Goal: Task Accomplishment & Management: Manage account settings

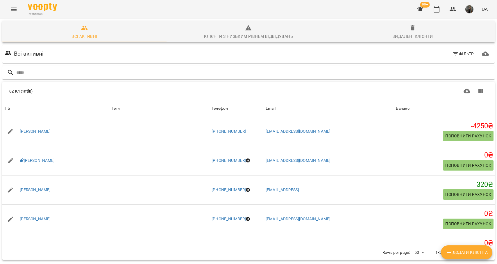
scroll to position [1331, 0]
click at [141, 73] on input "text" at bounding box center [254, 73] width 476 height 10
type input "******"
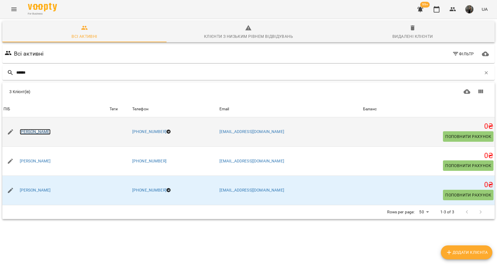
click at [36, 129] on link "[PERSON_NAME]" at bounding box center [35, 132] width 31 height 6
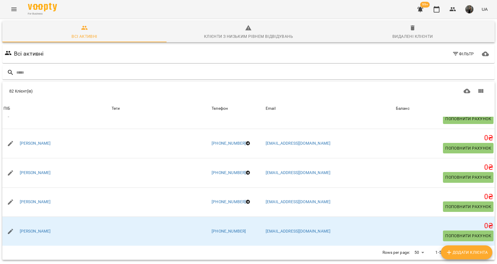
scroll to position [26, 0]
click at [483, 249] on icon "Next Page" at bounding box center [480, 252] width 7 height 7
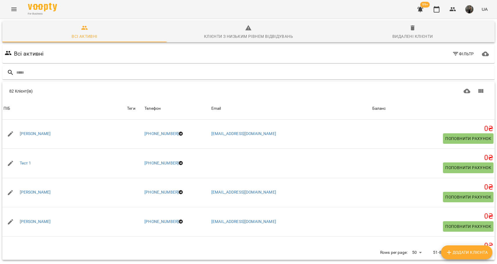
scroll to position [806, 0]
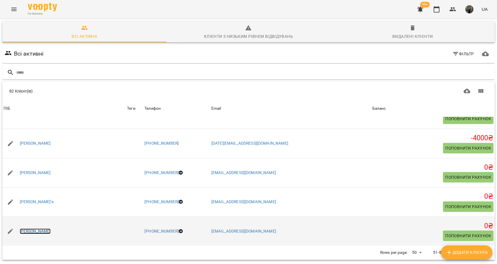
click at [49, 228] on link "[PERSON_NAME]" at bounding box center [35, 231] width 31 height 6
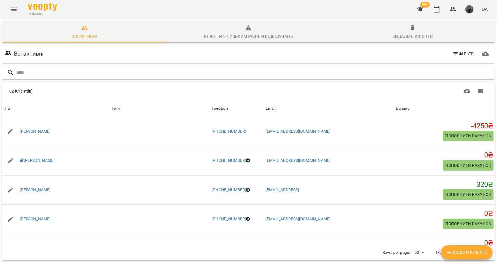
click at [87, 73] on input "text" at bounding box center [254, 73] width 476 height 10
type input "*****"
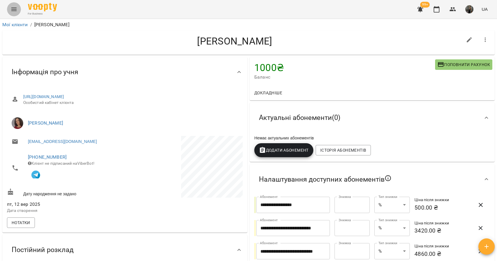
click at [15, 8] on icon "Menu" at bounding box center [13, 9] width 7 height 7
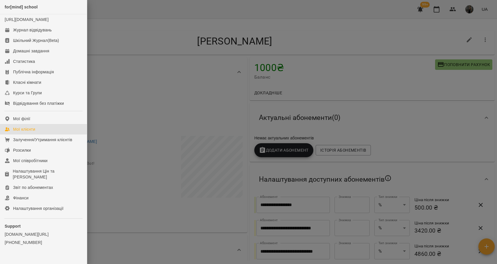
click at [38, 134] on link "Мої клієнти" at bounding box center [43, 129] width 87 height 10
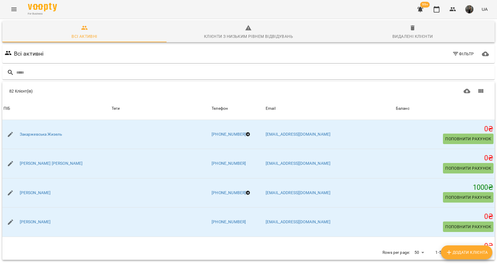
scroll to position [958, 0]
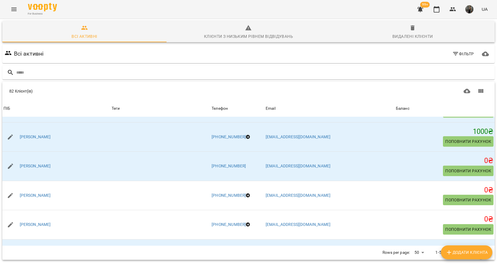
click at [482, 249] on icon "Next Page" at bounding box center [480, 252] width 7 height 7
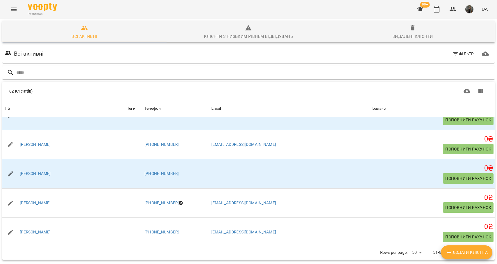
scroll to position [806, 0]
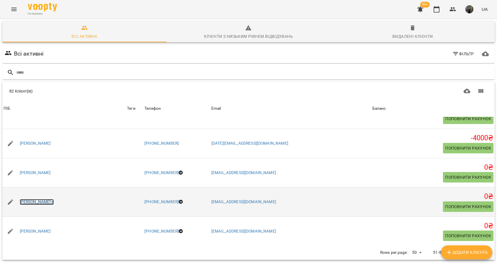
click at [33, 199] on link "[PERSON_NAME]'я" at bounding box center [37, 202] width 34 height 6
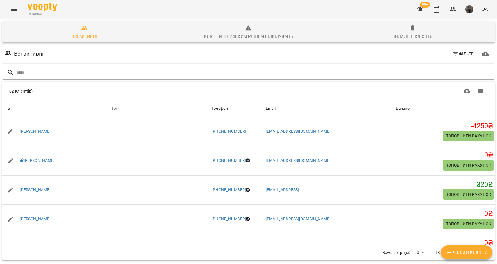
scroll to position [26, 0]
click at [479, 249] on icon "Next Page" at bounding box center [480, 252] width 7 height 7
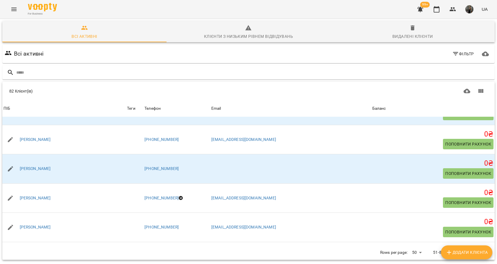
scroll to position [806, 0]
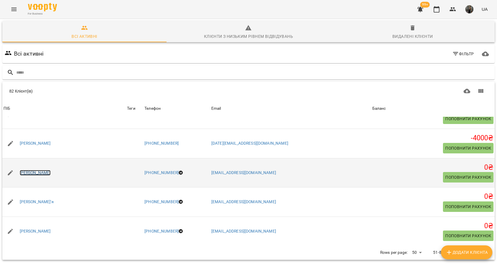
click at [48, 170] on link "[PERSON_NAME]" at bounding box center [35, 173] width 31 height 6
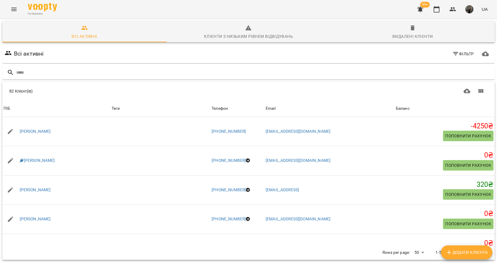
scroll to position [26, 0]
click at [481, 249] on icon "Next Page" at bounding box center [480, 252] width 7 height 7
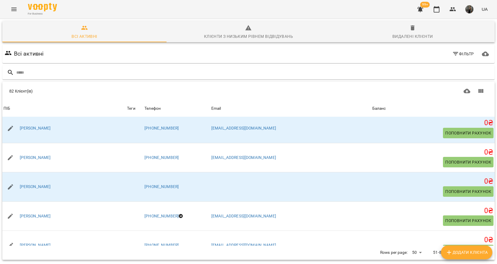
scroll to position [806, 0]
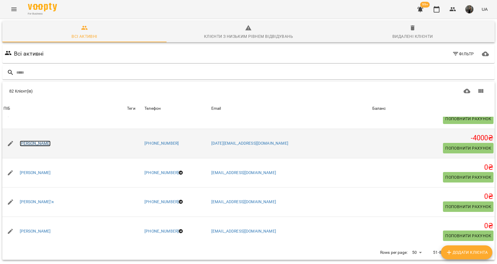
click at [51, 140] on link "[PERSON_NAME]" at bounding box center [35, 143] width 31 height 6
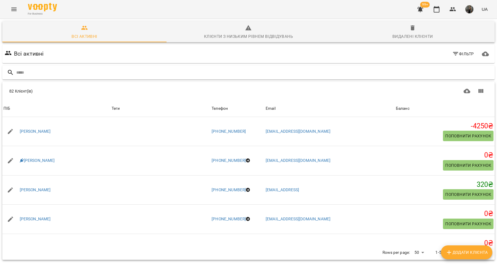
scroll to position [26, 0]
click at [479, 249] on icon "Next Page" at bounding box center [480, 252] width 7 height 7
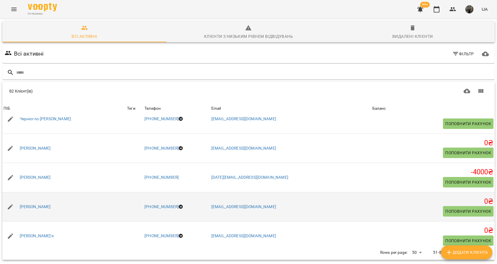
scroll to position [755, 0]
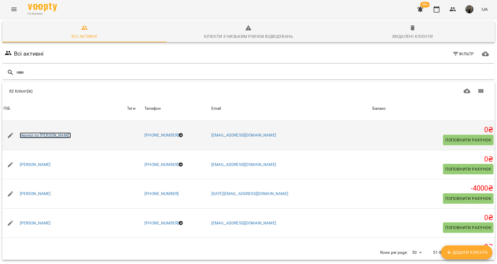
click at [38, 132] on link "Черніогло [PERSON_NAME]" at bounding box center [45, 135] width 51 height 6
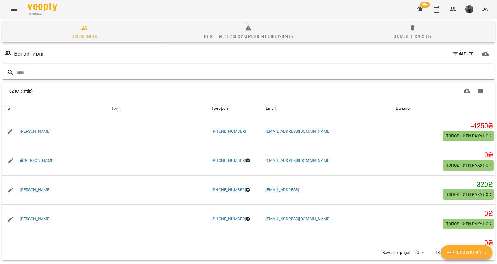
scroll to position [26, 0]
click at [477, 249] on icon "Next Page" at bounding box center [480, 252] width 7 height 7
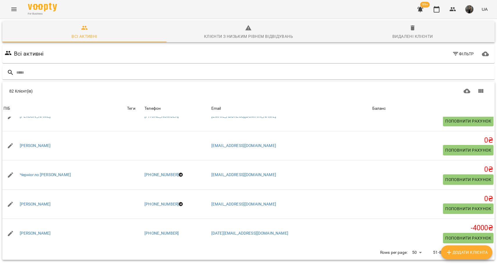
scroll to position [714, 0]
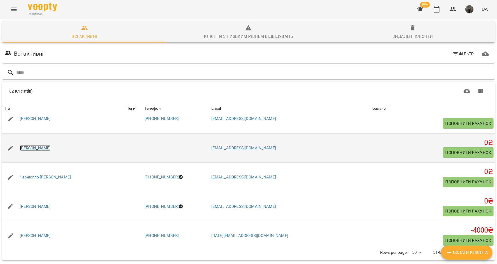
click at [34, 145] on link "[PERSON_NAME]" at bounding box center [35, 148] width 31 height 6
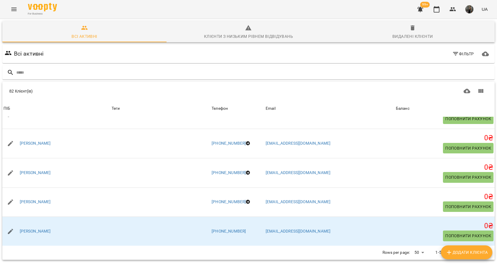
scroll to position [26, 0]
click at [483, 245] on button "Next Page" at bounding box center [481, 252] width 14 height 14
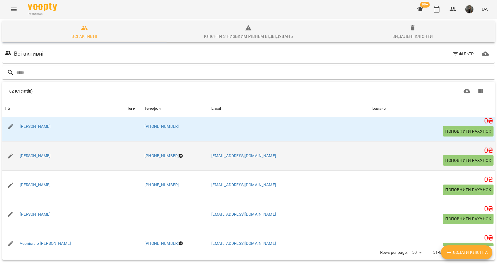
scroll to position [645, 0]
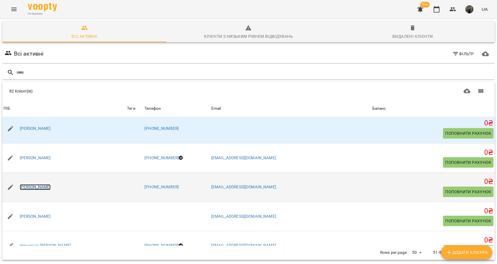
click at [46, 184] on link "[PERSON_NAME]" at bounding box center [35, 187] width 31 height 6
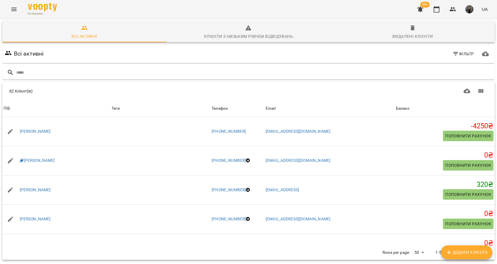
scroll to position [26, 0]
click at [482, 249] on icon "Next Page" at bounding box center [480, 252] width 7 height 7
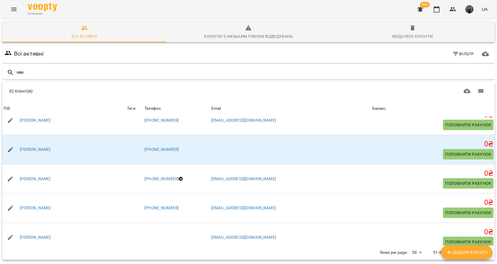
scroll to position [621, 0]
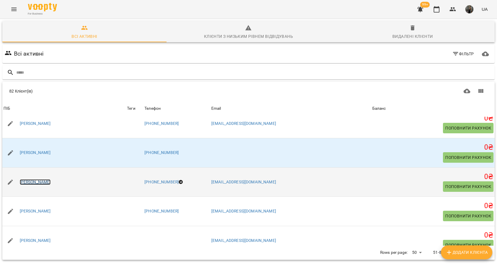
click at [41, 179] on link "[PERSON_NAME]" at bounding box center [35, 182] width 31 height 6
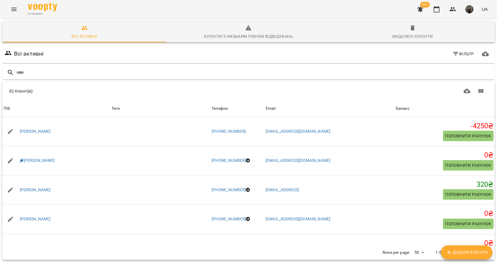
scroll to position [26, 0]
click at [482, 249] on icon "Next Page" at bounding box center [480, 252] width 7 height 7
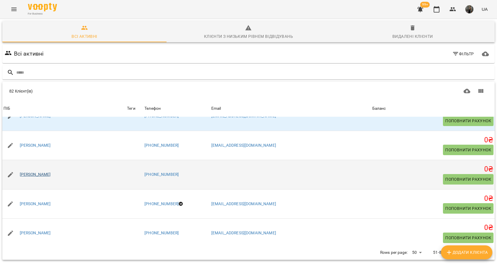
scroll to position [589, 0]
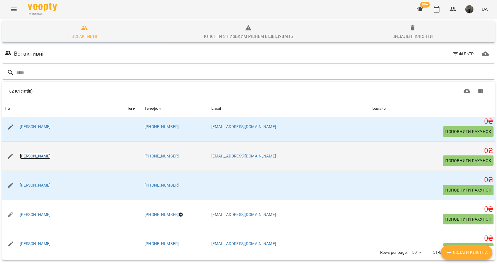
click at [30, 153] on link "[PERSON_NAME]" at bounding box center [35, 156] width 31 height 6
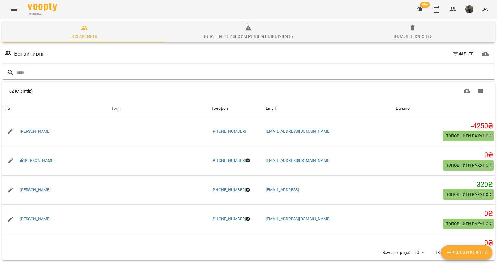
scroll to position [26, 0]
click at [481, 249] on icon "Next Page" at bounding box center [480, 252] width 7 height 7
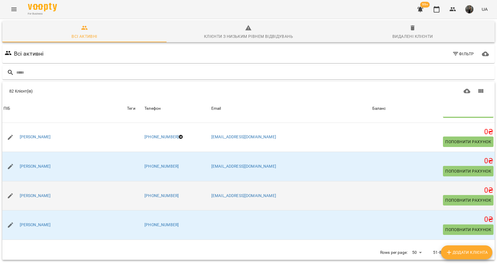
scroll to position [548, 0]
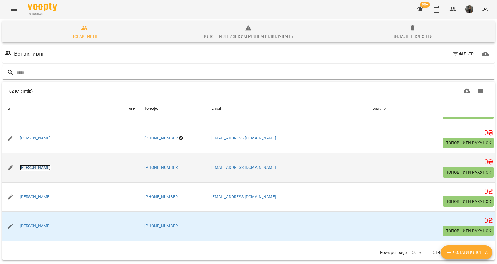
click at [34, 164] on link "[PERSON_NAME]" at bounding box center [35, 167] width 31 height 6
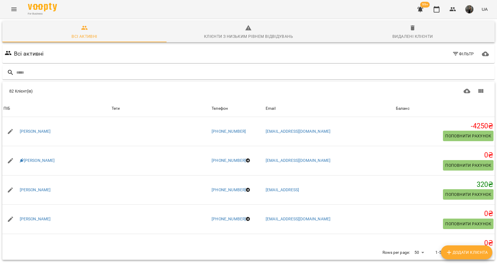
scroll to position [26, 0]
click at [480, 249] on icon "Next Page" at bounding box center [480, 252] width 7 height 7
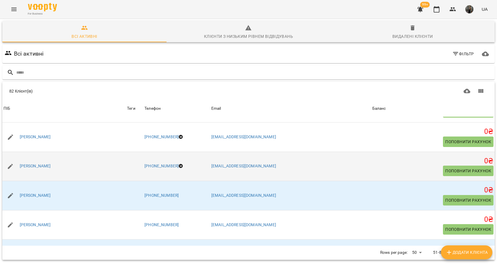
scroll to position [529, 0]
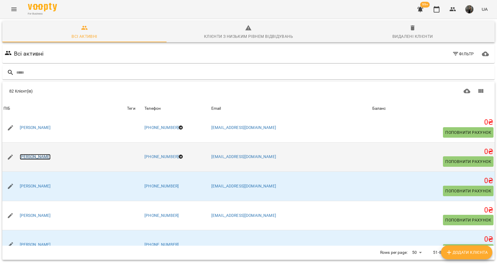
click at [40, 158] on link "[PERSON_NAME]" at bounding box center [35, 157] width 31 height 6
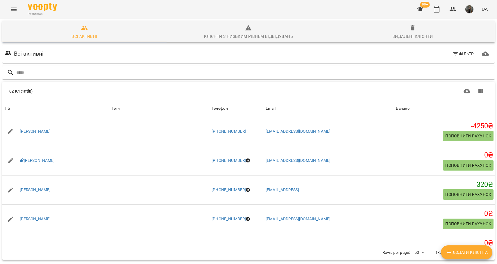
scroll to position [26, 0]
click at [482, 249] on icon "Next Page" at bounding box center [480, 252] width 7 height 7
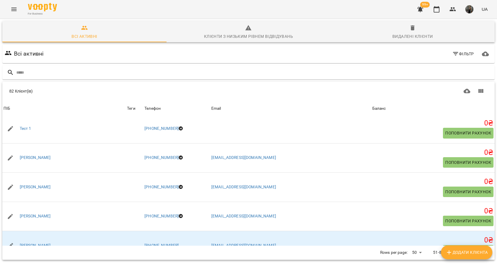
scroll to position [485, 0]
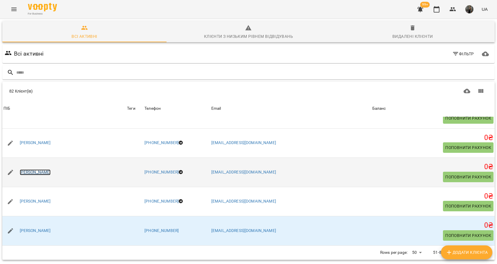
click at [33, 169] on link "[PERSON_NAME]" at bounding box center [35, 172] width 31 height 6
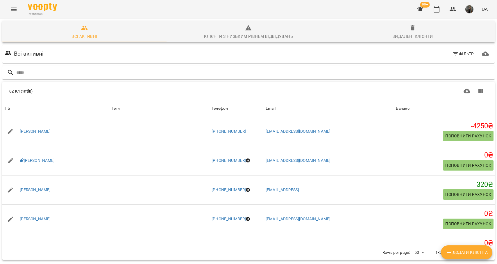
scroll to position [26, 0]
click at [481, 249] on icon "Next Page" at bounding box center [480, 252] width 7 height 7
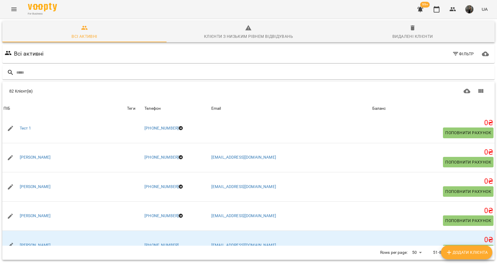
scroll to position [470, 0]
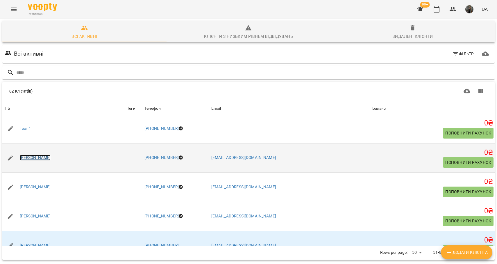
click at [45, 155] on link "[PERSON_NAME]" at bounding box center [35, 158] width 31 height 6
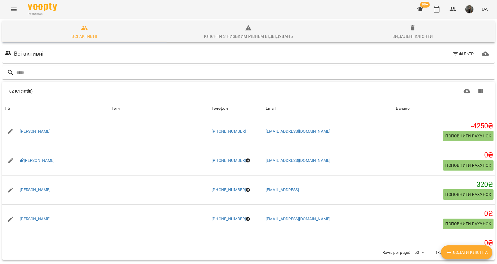
scroll to position [26, 0]
click at [480, 249] on icon "Next Page" at bounding box center [480, 252] width 7 height 7
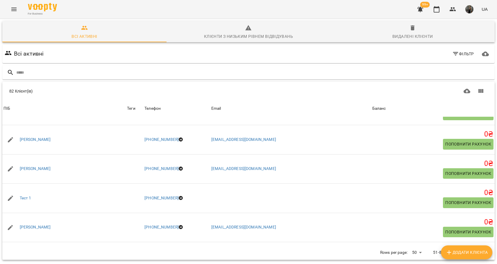
scroll to position [393, 0]
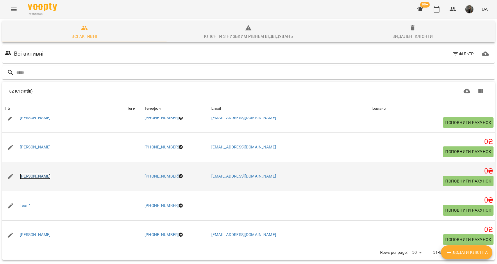
click at [35, 173] on link "[PERSON_NAME]" at bounding box center [35, 176] width 31 height 6
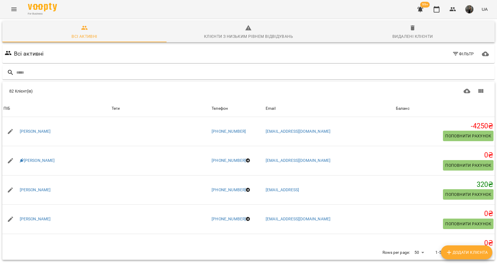
scroll to position [26, 0]
click at [481, 250] on icon "Next Page" at bounding box center [481, 251] width 2 height 3
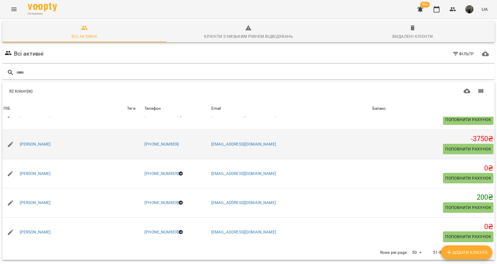
scroll to position [304, 0]
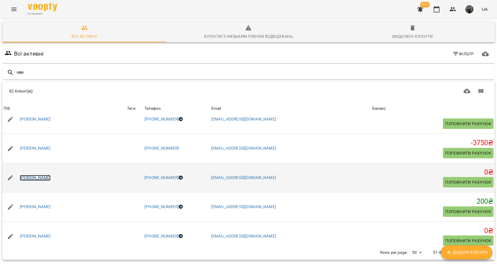
click at [37, 175] on link "[PERSON_NAME]" at bounding box center [35, 178] width 31 height 6
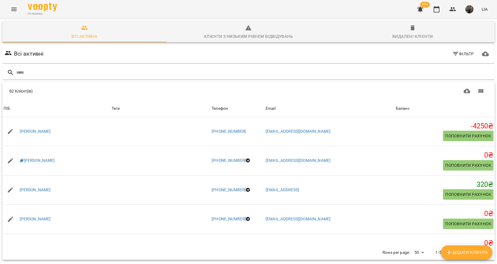
scroll to position [26, 0]
click at [482, 249] on icon "Next Page" at bounding box center [480, 252] width 7 height 7
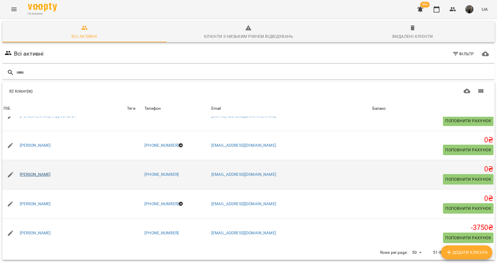
scroll to position [203, 0]
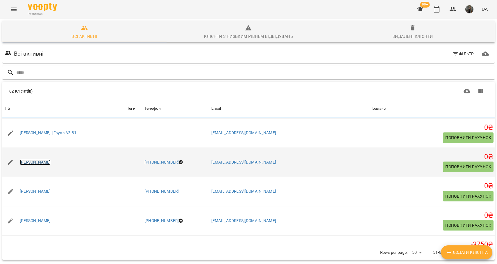
click at [35, 159] on link "[PERSON_NAME]" at bounding box center [35, 162] width 31 height 6
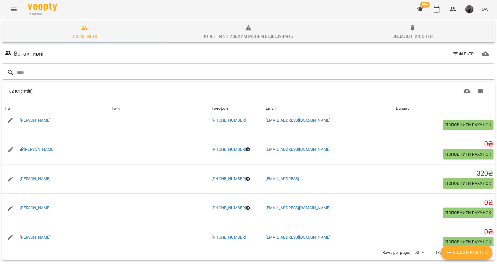
scroll to position [26, 0]
click at [479, 249] on icon "Next Page" at bounding box center [480, 252] width 7 height 7
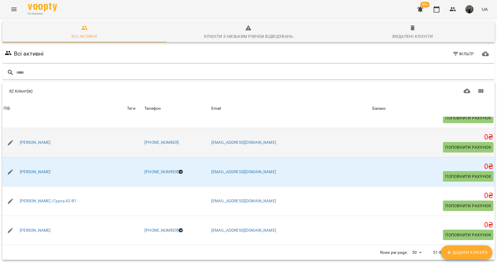
scroll to position [141, 0]
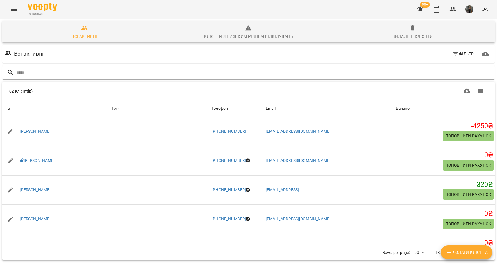
scroll to position [26, 0]
click at [478, 249] on icon "Next Page" at bounding box center [480, 252] width 7 height 7
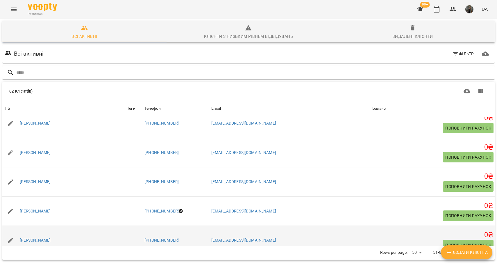
scroll to position [31, 0]
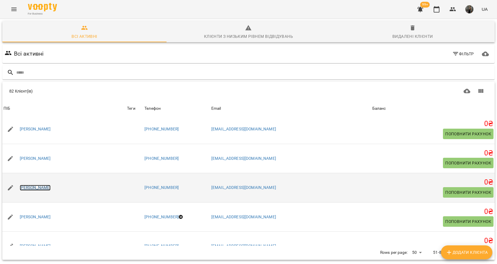
click at [48, 184] on link "[PERSON_NAME]" at bounding box center [35, 187] width 31 height 6
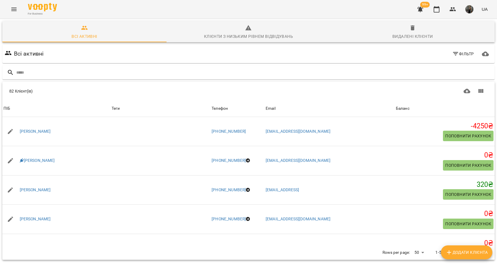
scroll to position [26, 0]
click at [478, 249] on icon "Next Page" at bounding box center [480, 252] width 7 height 7
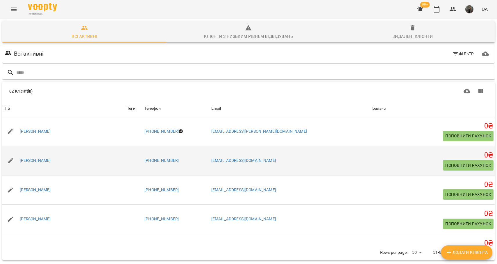
scroll to position [21, 0]
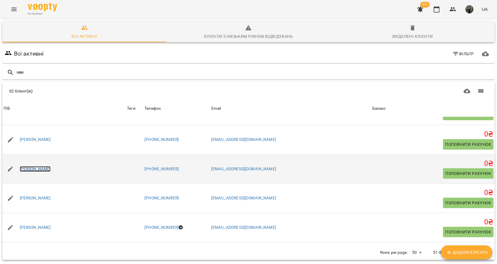
click at [29, 166] on link "[PERSON_NAME]" at bounding box center [35, 169] width 31 height 6
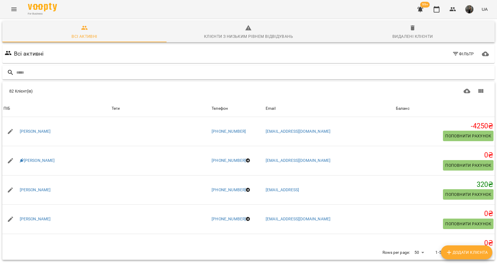
scroll to position [26, 0]
click at [478, 249] on icon "Next Page" at bounding box center [480, 252] width 7 height 7
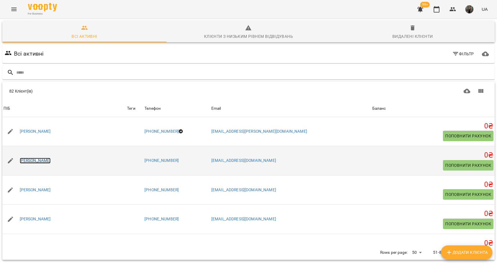
click at [51, 157] on link "[PERSON_NAME]" at bounding box center [35, 160] width 31 height 6
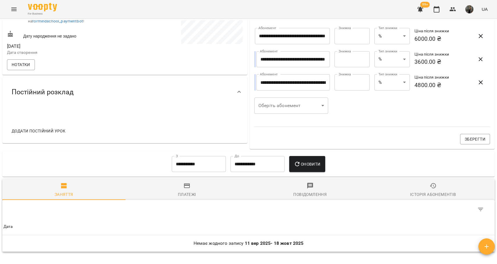
scroll to position [153, 0]
click at [192, 170] on input "**********" at bounding box center [199, 164] width 54 height 16
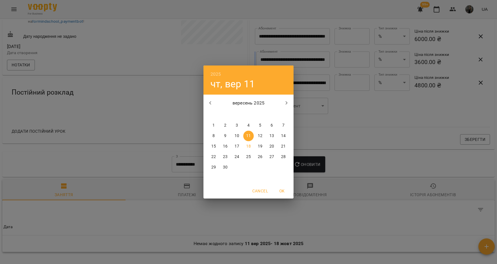
click at [214, 125] on p "1" at bounding box center [213, 125] width 2 height 6
type input "**********"
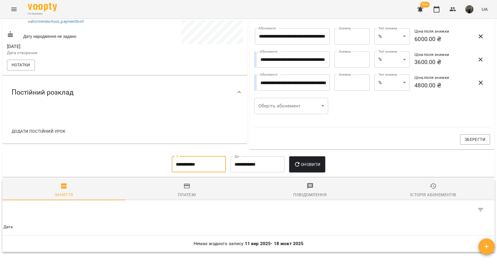
click at [301, 160] on button "Оновити" at bounding box center [307, 164] width 36 height 16
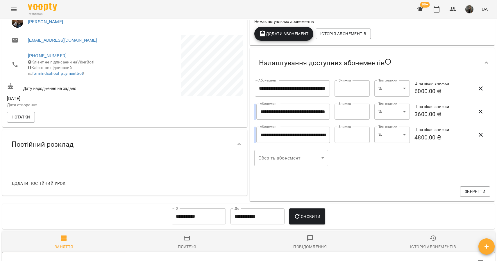
scroll to position [0, 0]
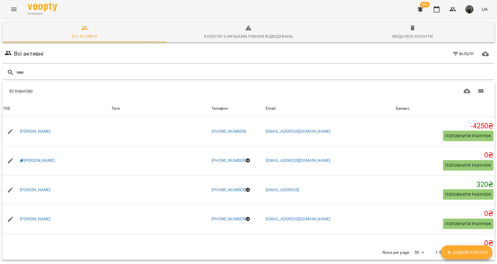
scroll to position [26, 0]
click at [476, 245] on button "Next Page" at bounding box center [481, 252] width 14 height 14
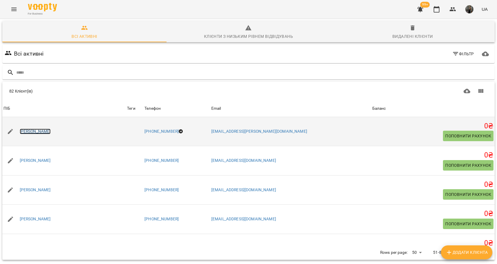
click at [41, 128] on link "[PERSON_NAME]" at bounding box center [35, 131] width 31 height 6
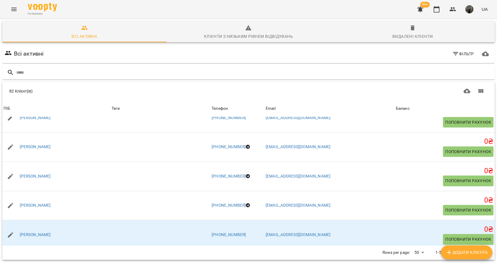
scroll to position [1331, 0]
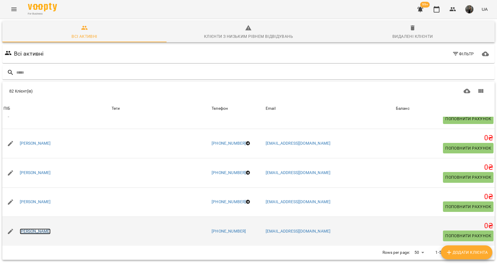
click at [36, 228] on link "[PERSON_NAME]" at bounding box center [35, 231] width 31 height 6
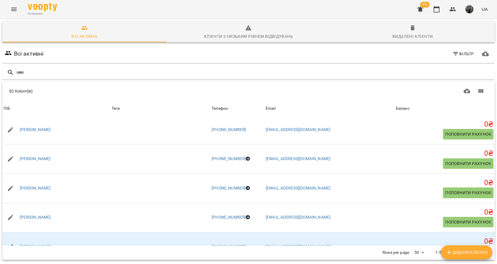
scroll to position [1331, 0]
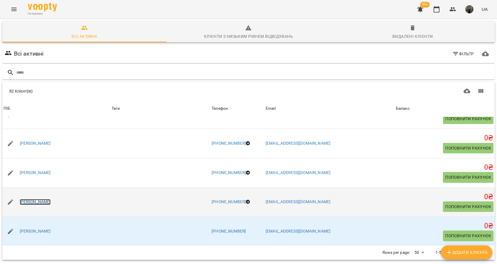
click at [49, 199] on link "[PERSON_NAME]" at bounding box center [35, 202] width 31 height 6
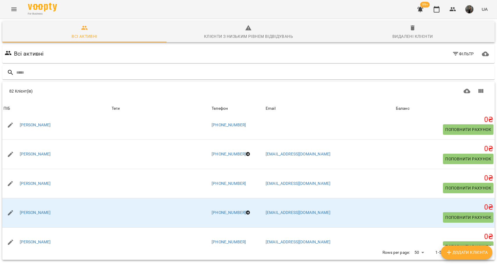
scroll to position [1331, 0]
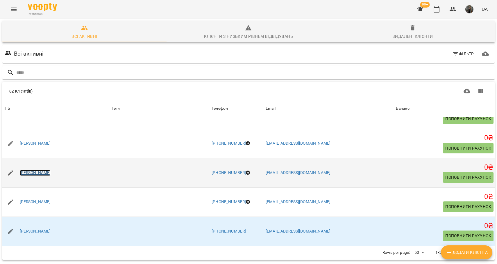
click at [41, 173] on link "[PERSON_NAME]" at bounding box center [35, 173] width 31 height 6
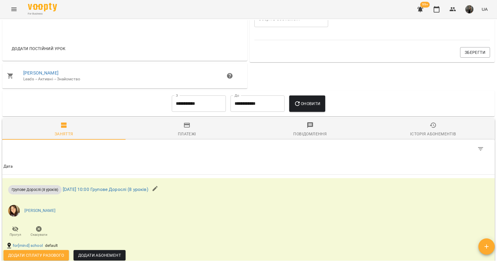
scroll to position [240, 0]
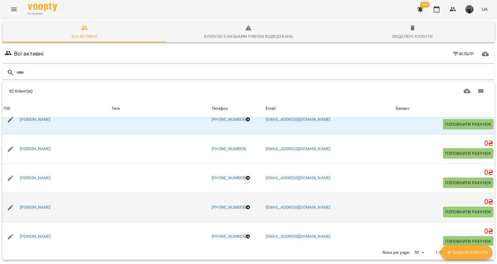
scroll to position [1295, 0]
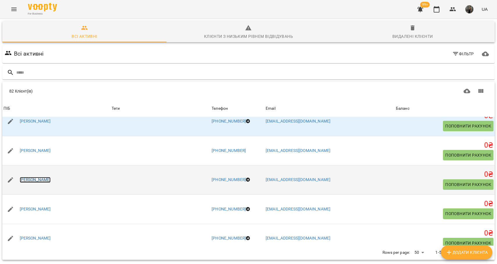
click at [49, 177] on link "[PERSON_NAME]" at bounding box center [35, 180] width 31 height 6
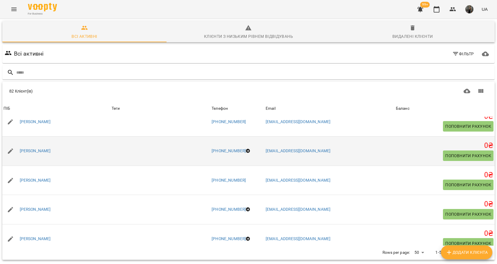
scroll to position [1264, 0]
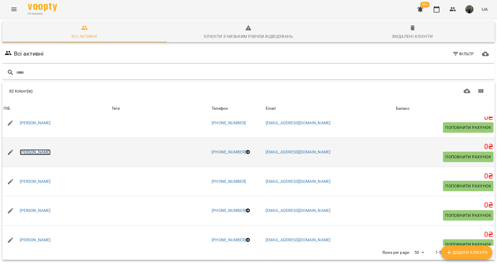
click at [44, 149] on link "[PERSON_NAME]" at bounding box center [35, 152] width 31 height 6
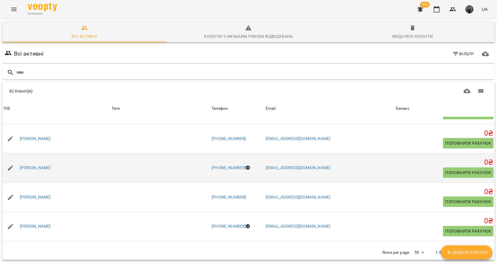
scroll to position [1241, 0]
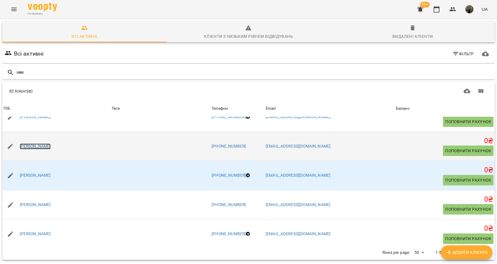
click at [51, 148] on link "[PERSON_NAME]" at bounding box center [35, 146] width 31 height 6
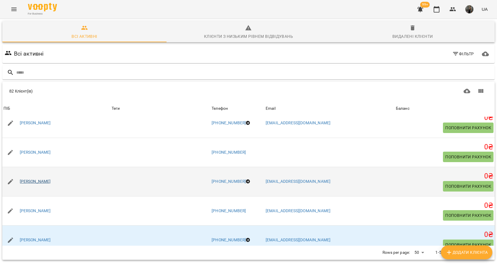
scroll to position [1172, 0]
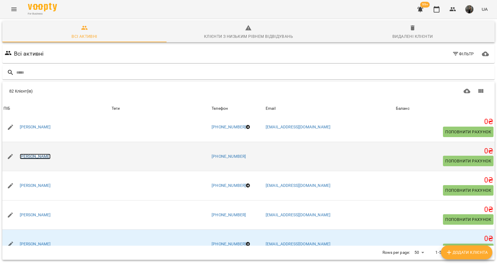
click at [40, 157] on link "[PERSON_NAME]" at bounding box center [35, 156] width 31 height 6
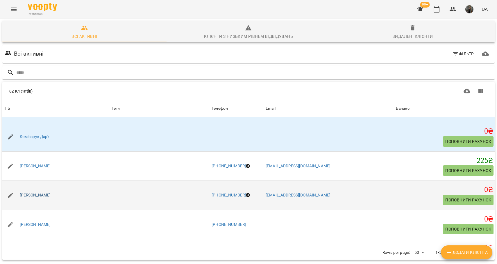
scroll to position [1104, 0]
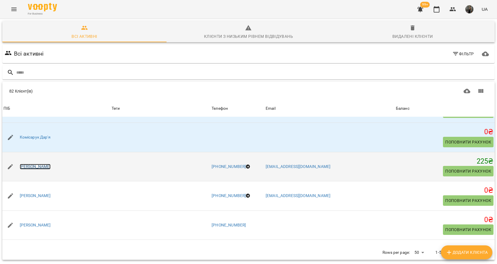
click at [50, 168] on link "[PERSON_NAME]" at bounding box center [35, 167] width 31 height 6
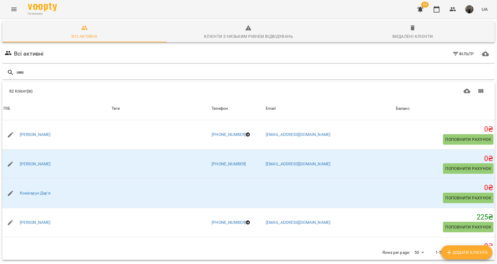
scroll to position [1058, 0]
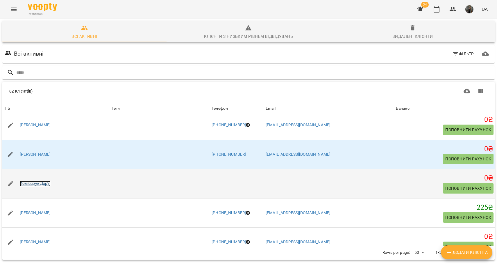
click at [38, 184] on link "Комісарук Дар'я" at bounding box center [35, 183] width 31 height 6
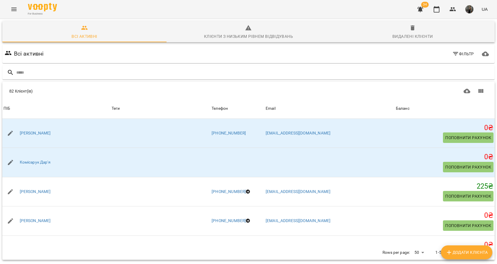
scroll to position [1078, 0]
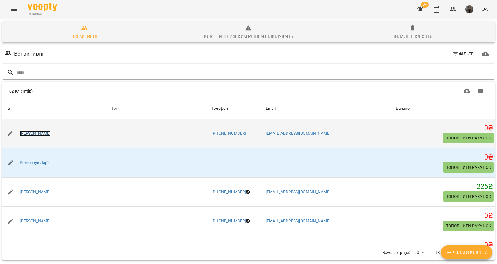
click at [39, 130] on link "[PERSON_NAME]" at bounding box center [35, 133] width 31 height 6
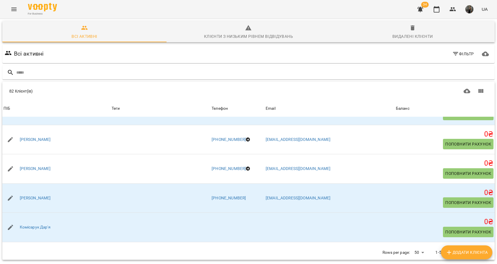
scroll to position [1003, 0]
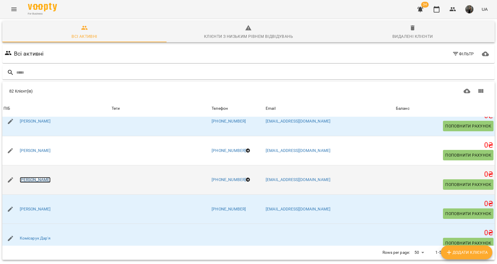
click at [40, 180] on link "[PERSON_NAME]" at bounding box center [35, 180] width 31 height 6
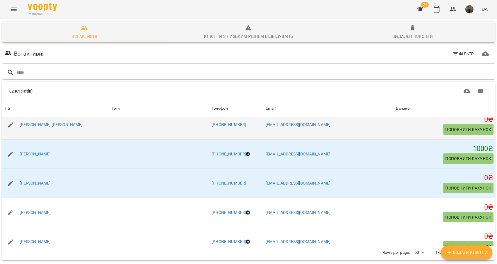
scroll to position [942, 0]
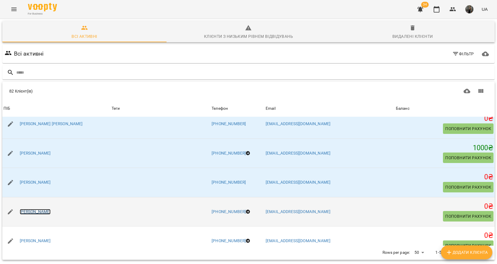
click at [40, 211] on link "[PERSON_NAME]" at bounding box center [35, 212] width 31 height 6
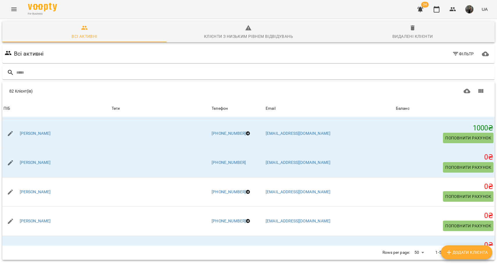
scroll to position [961, 0]
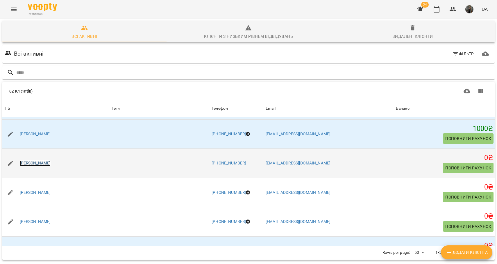
click at [40, 161] on link "[PERSON_NAME]" at bounding box center [35, 163] width 31 height 6
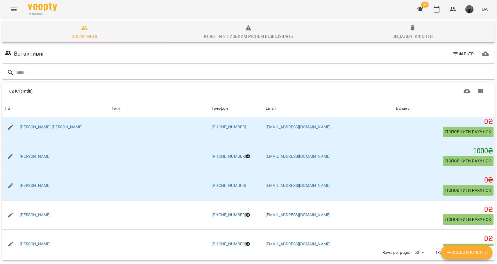
scroll to position [937, 0]
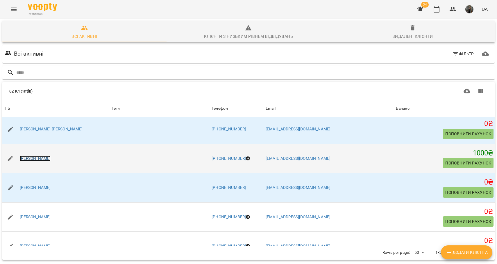
click at [33, 158] on link "[PERSON_NAME]" at bounding box center [35, 158] width 31 height 6
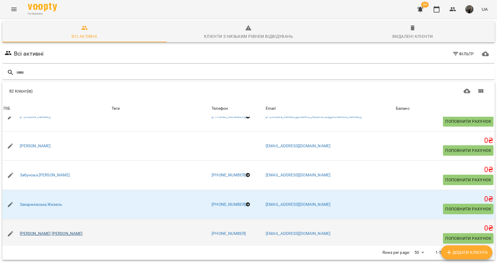
scroll to position [832, 0]
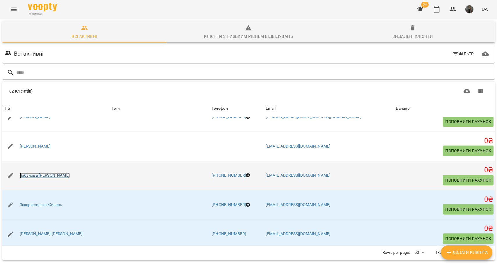
click at [42, 172] on link "Забунова [PERSON_NAME]" at bounding box center [45, 175] width 50 height 6
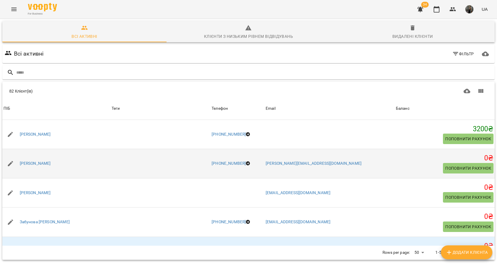
scroll to position [789, 0]
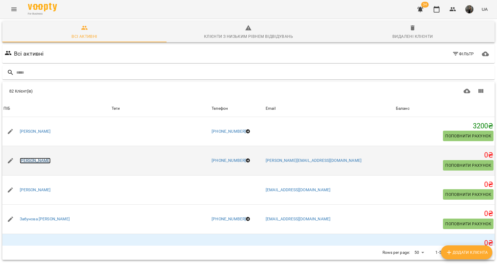
click at [38, 160] on link "[PERSON_NAME]" at bounding box center [35, 160] width 31 height 6
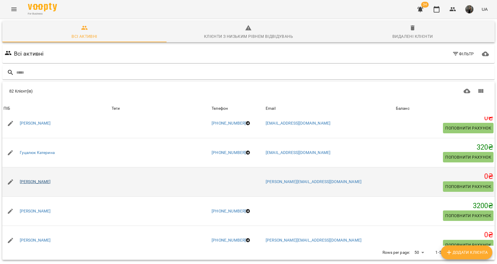
scroll to position [709, 0]
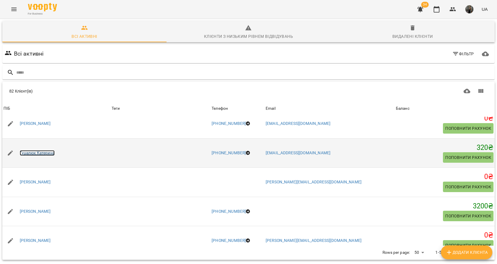
click at [43, 150] on link "Гуцалюк Катерина" at bounding box center [37, 153] width 35 height 6
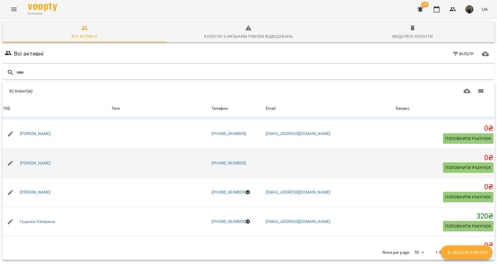
scroll to position [633, 0]
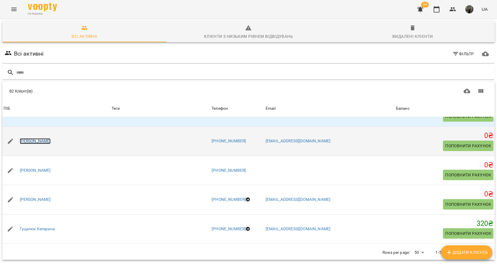
click at [39, 139] on link "[PERSON_NAME]" at bounding box center [35, 141] width 31 height 6
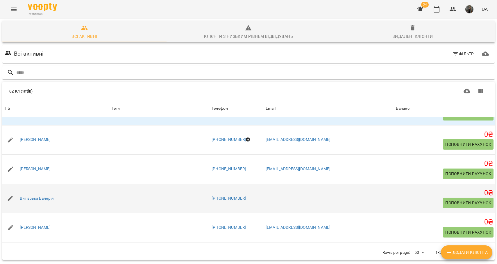
scroll to position [546, 0]
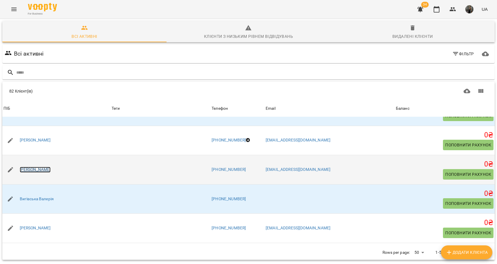
click at [48, 169] on link "[PERSON_NAME]" at bounding box center [35, 169] width 31 height 6
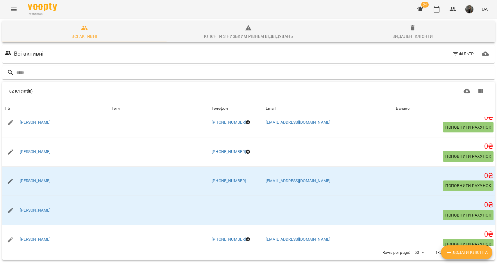
scroll to position [432, 0]
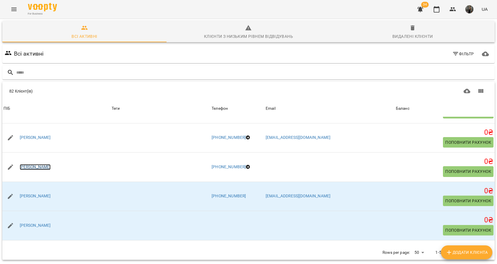
click at [38, 165] on link "[PERSON_NAME]" at bounding box center [35, 167] width 31 height 6
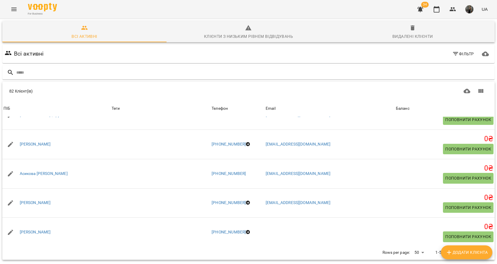
scroll to position [381, 0]
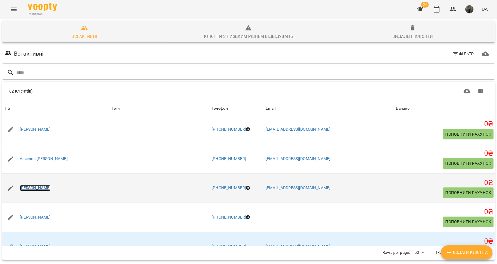
click at [48, 188] on link "[PERSON_NAME]" at bounding box center [35, 188] width 31 height 6
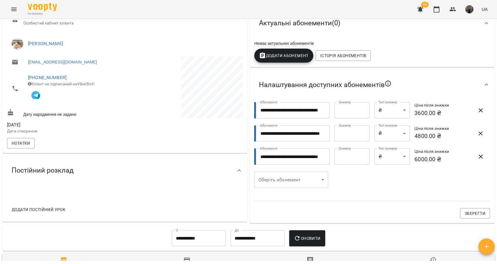
scroll to position [216, 0]
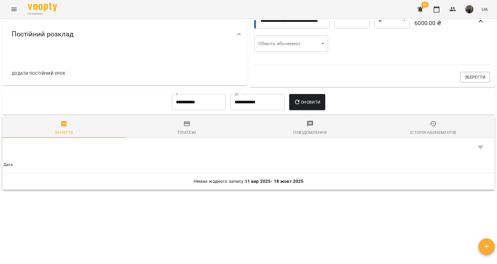
click at [194, 99] on input "**********" at bounding box center [199, 102] width 54 height 16
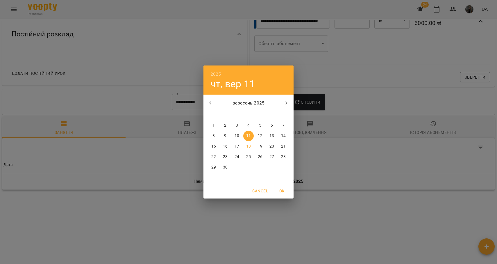
click at [323, 121] on div "2025 чт, вер [DATE] вт ср чт пт сб нд 1 2 3 4 5 6 7 8 9 10 11 12 13 14 15 16 17…" at bounding box center [248, 132] width 497 height 264
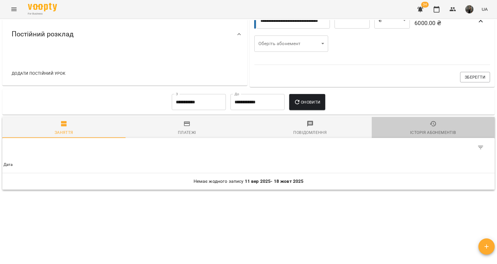
click at [422, 125] on span "Історія абонементів" at bounding box center [433, 128] width 116 height 16
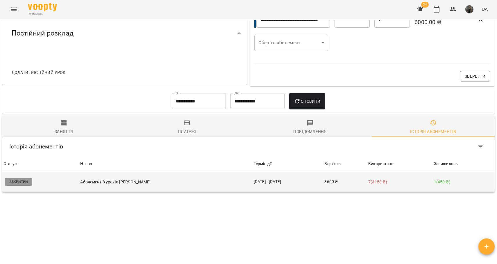
click at [234, 181] on p "Абонемент 8 уроків [PERSON_NAME]" at bounding box center [165, 182] width 171 height 6
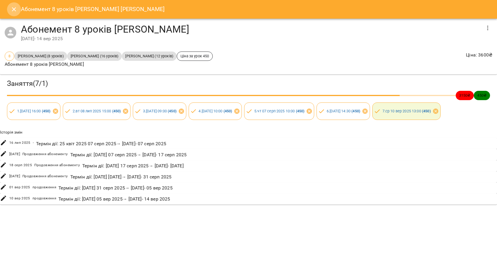
click at [16, 10] on icon "Close" at bounding box center [13, 9] width 7 height 7
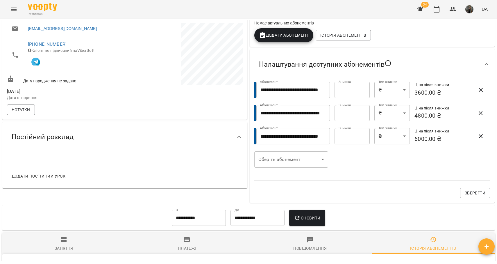
scroll to position [178, 0]
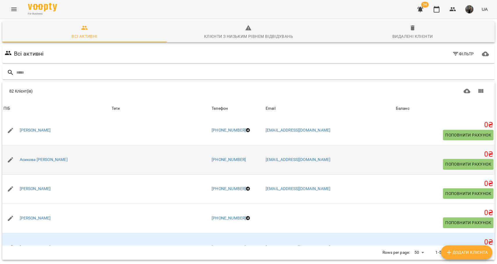
scroll to position [368, 0]
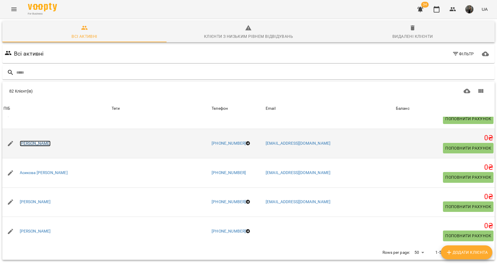
click at [34, 143] on link "[PERSON_NAME]" at bounding box center [35, 143] width 31 height 6
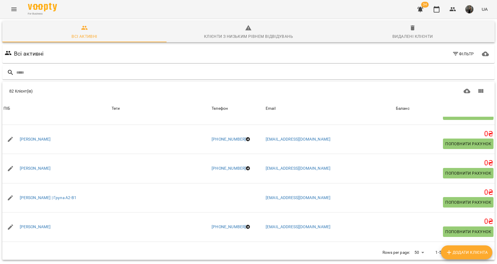
scroll to position [284, 0]
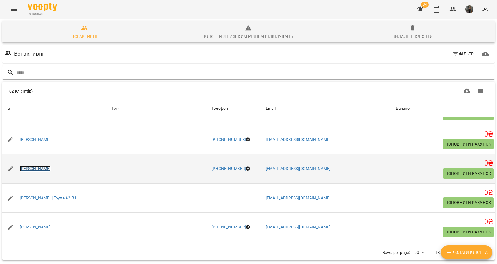
click at [48, 166] on link "[PERSON_NAME]" at bounding box center [35, 169] width 31 height 6
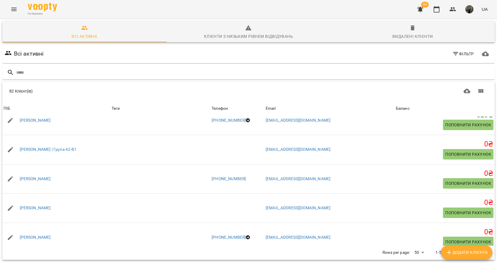
scroll to position [186, 0]
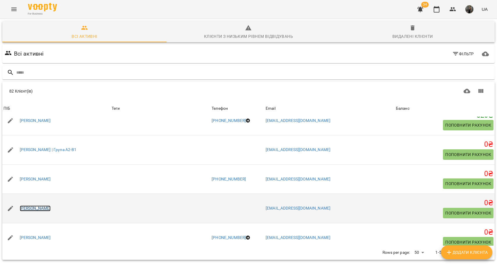
click at [39, 205] on link "[PERSON_NAME]" at bounding box center [35, 208] width 31 height 6
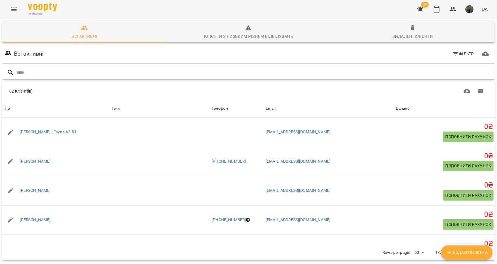
scroll to position [202, 0]
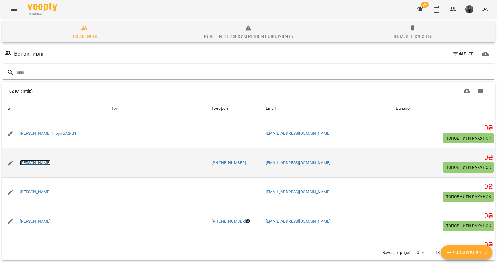
click at [51, 164] on link "[PERSON_NAME]" at bounding box center [35, 163] width 31 height 6
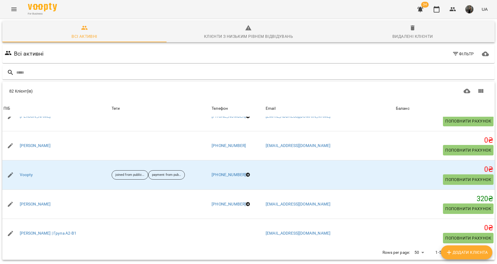
scroll to position [98, 0]
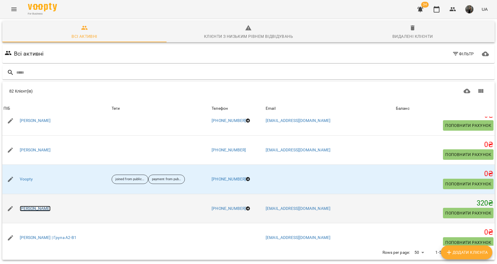
click at [46, 207] on link "[PERSON_NAME]" at bounding box center [35, 208] width 31 height 6
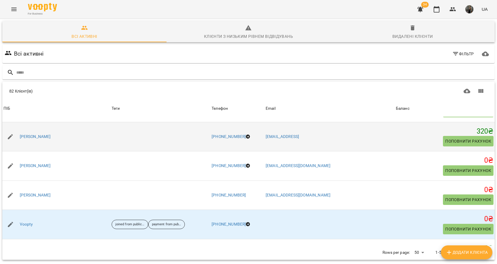
scroll to position [50, 0]
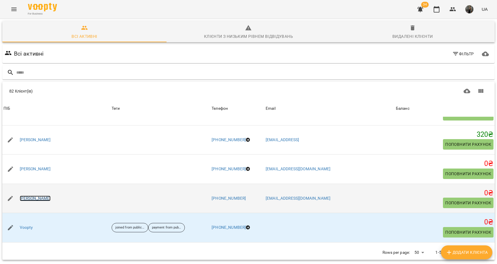
click at [32, 198] on link "[PERSON_NAME]" at bounding box center [35, 198] width 31 height 6
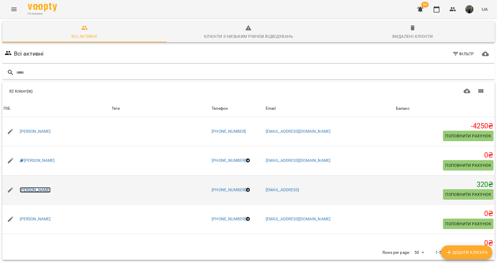
click at [38, 190] on link "[PERSON_NAME]" at bounding box center [35, 190] width 31 height 6
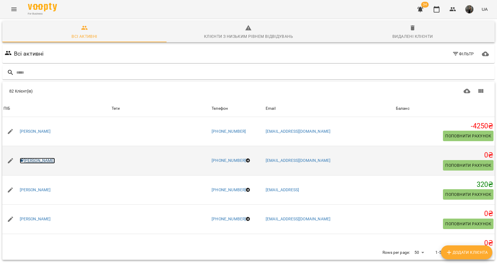
click at [49, 161] on link "[PERSON_NAME]" at bounding box center [37, 160] width 35 height 6
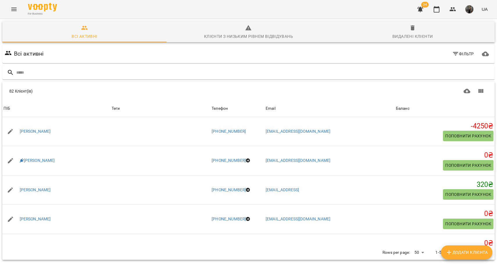
click at [223, 80] on div "82 Клієнт(ів) 82 Клієнт(ів) ПІБ Теги Телефон Email Баланс ПІБ [PERSON_NAME] Тег…" at bounding box center [248, 170] width 494 height 180
click at [223, 77] on input "text" at bounding box center [254, 73] width 476 height 10
type input "*******"
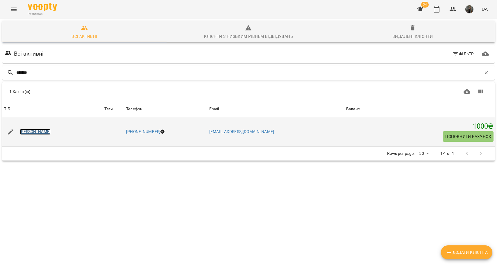
click at [46, 130] on link "[PERSON_NAME]" at bounding box center [35, 132] width 31 height 6
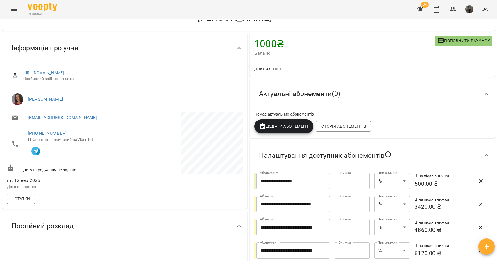
scroll to position [24, 0]
